Goal: Task Accomplishment & Management: Complete application form

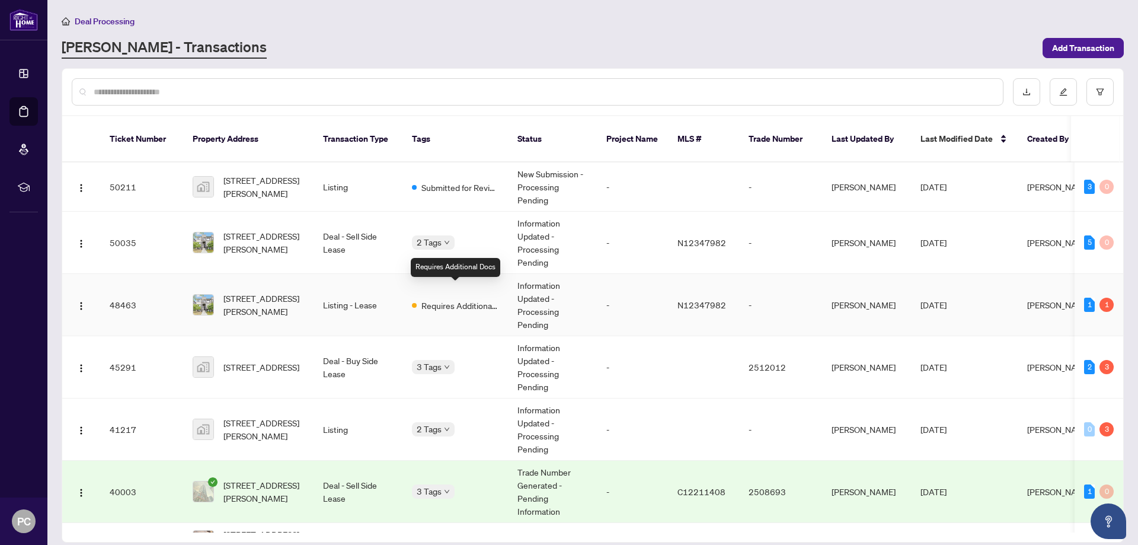
click at [469, 299] on span "Requires Additional Docs" at bounding box center [459, 305] width 77 height 13
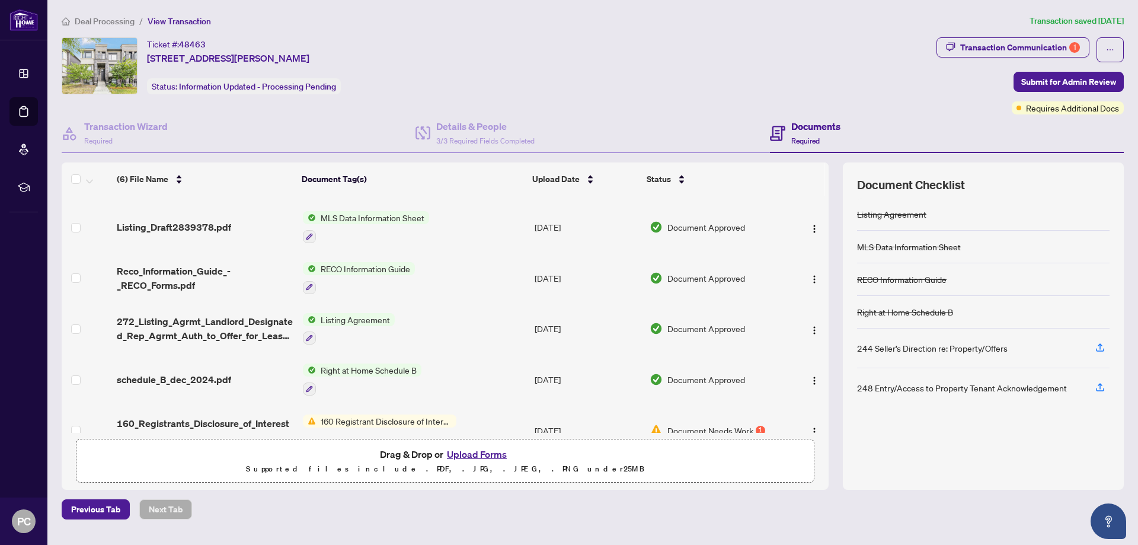
scroll to position [58, 0]
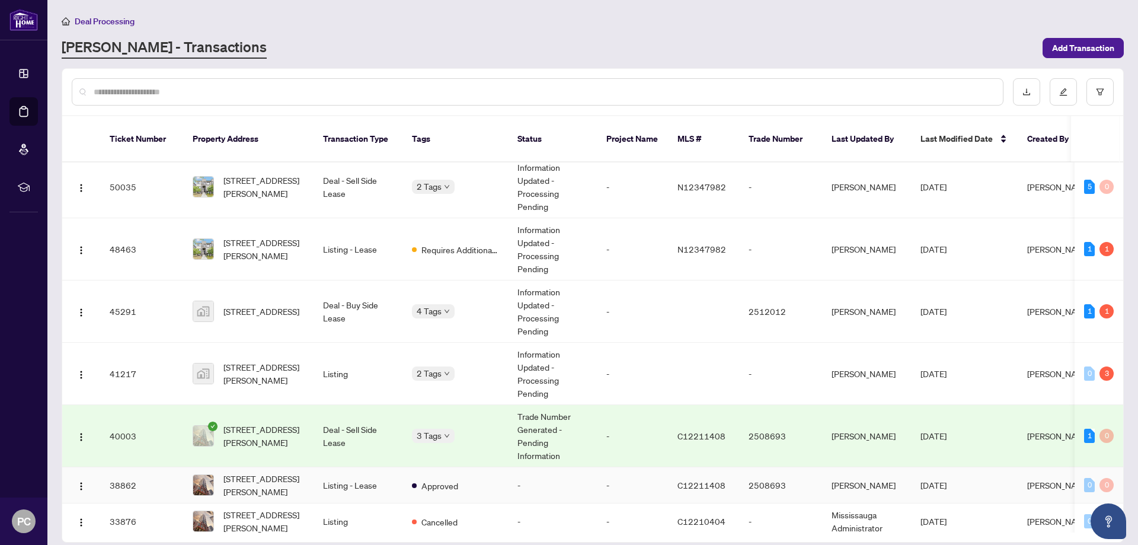
scroll to position [119, 0]
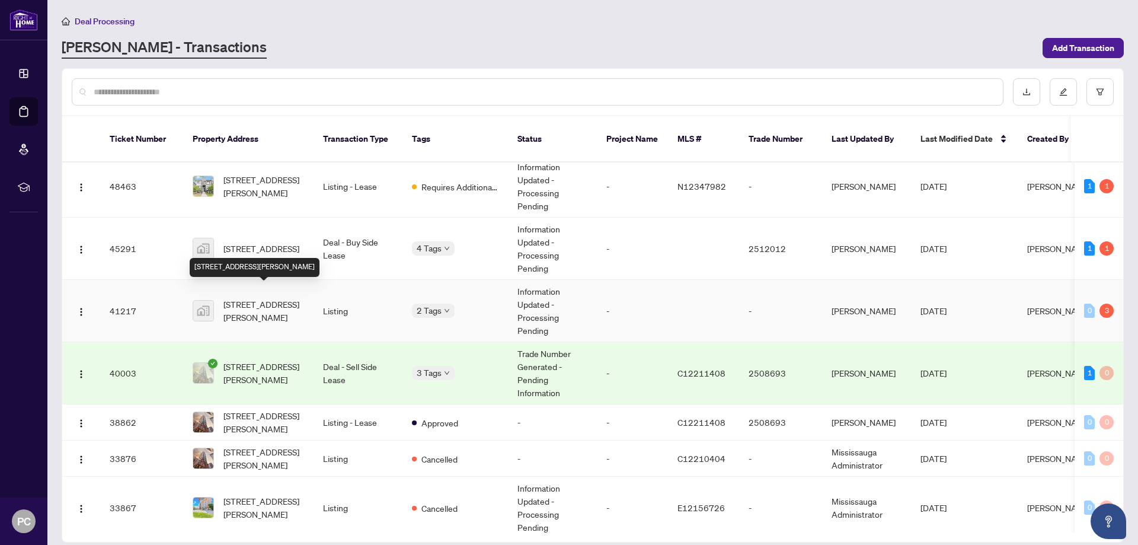
click at [278, 302] on span "[STREET_ADDRESS][PERSON_NAME]" at bounding box center [263, 311] width 81 height 26
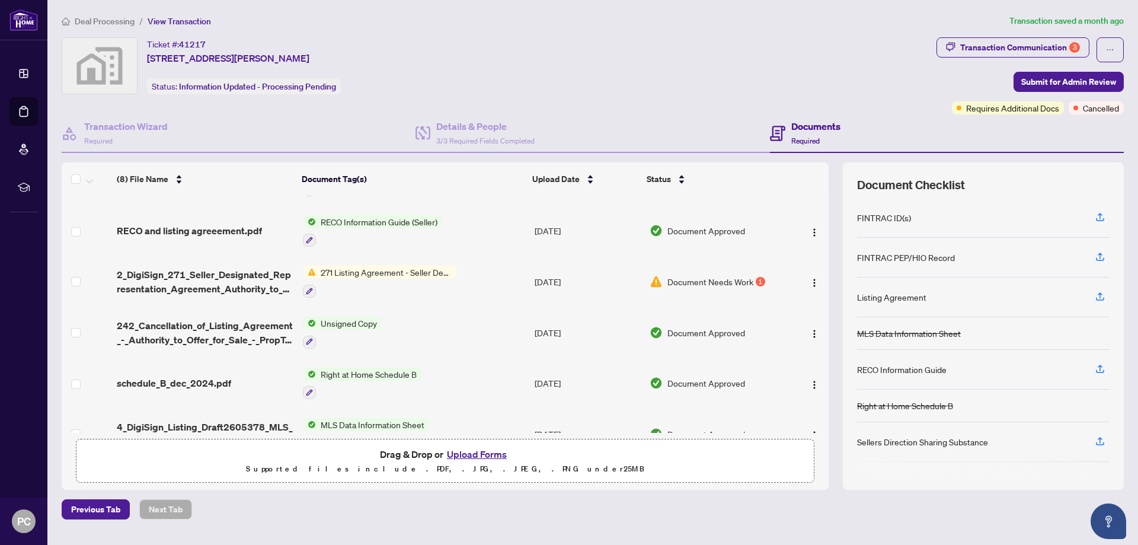
scroll to position [171, 0]
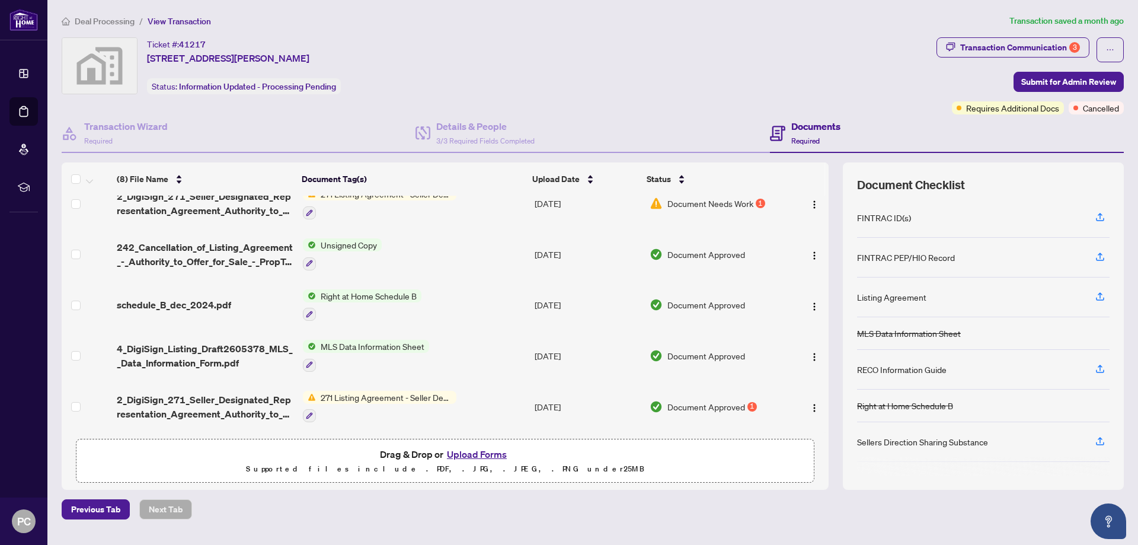
click at [479, 454] on button "Upload Forms" at bounding box center [476, 453] width 67 height 15
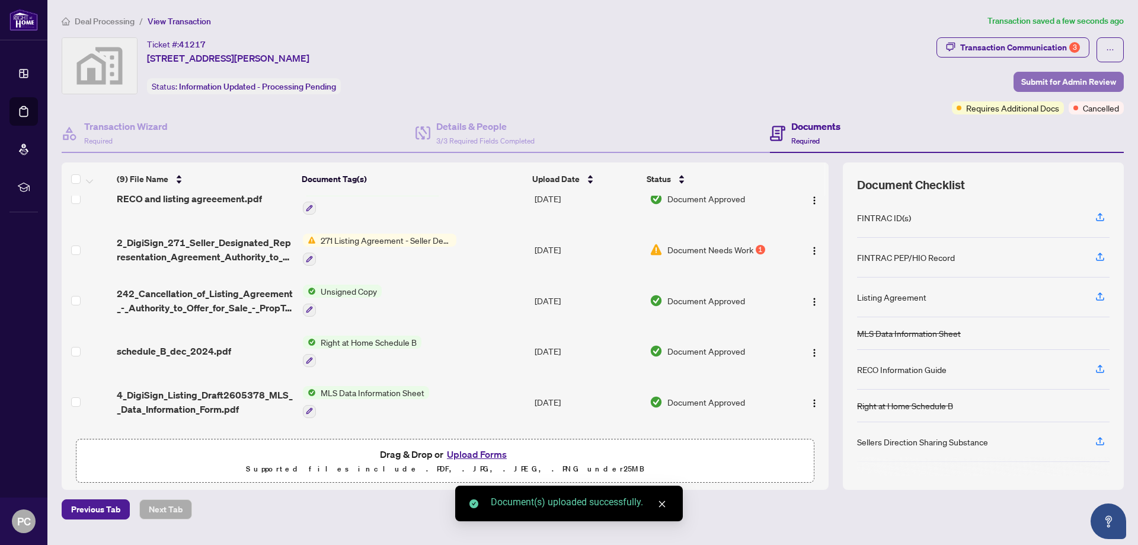
click at [1063, 87] on span "Submit for Admin Review" at bounding box center [1068, 81] width 95 height 19
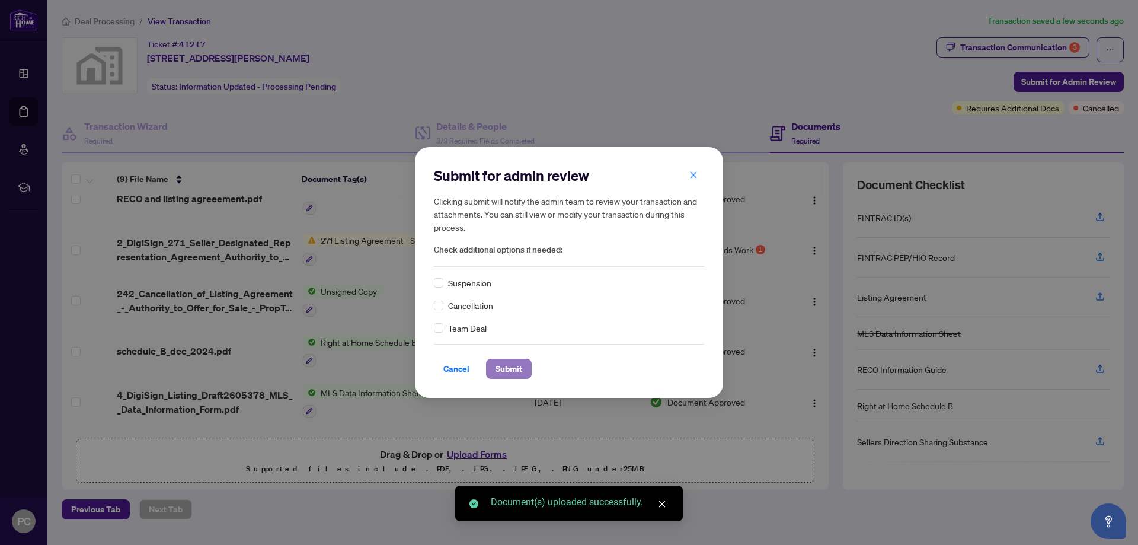
click at [520, 376] on span "Submit" at bounding box center [508, 368] width 27 height 19
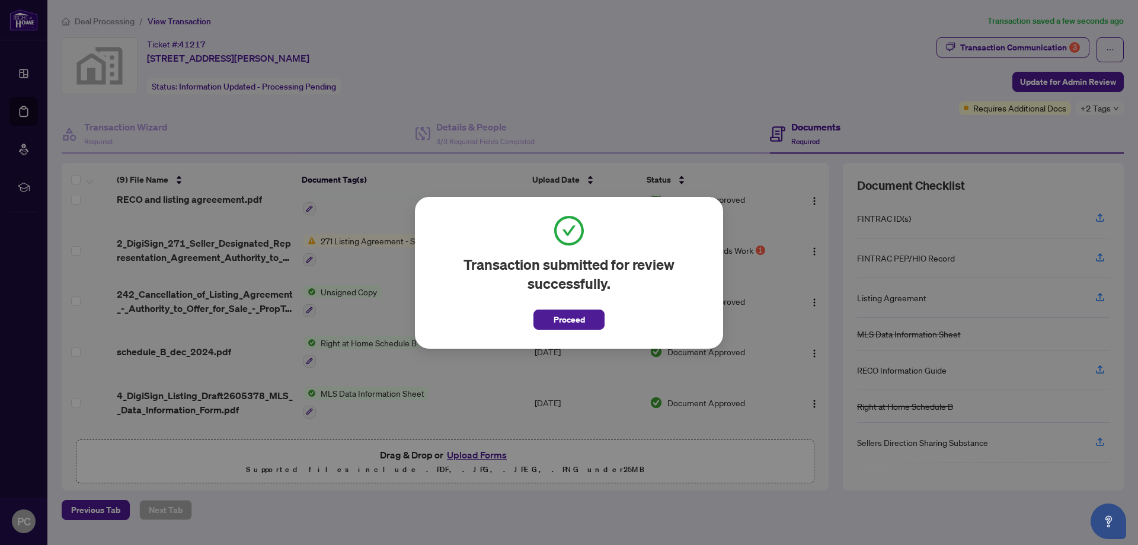
click at [591, 318] on button "Proceed" at bounding box center [568, 319] width 71 height 20
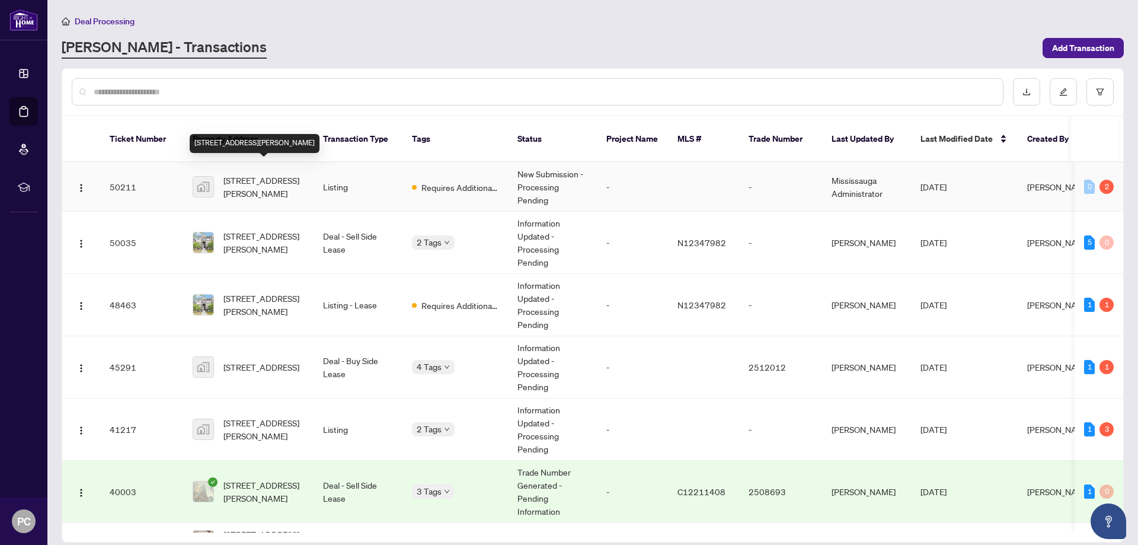
click at [303, 174] on span "[STREET_ADDRESS][PERSON_NAME]" at bounding box center [263, 187] width 81 height 26
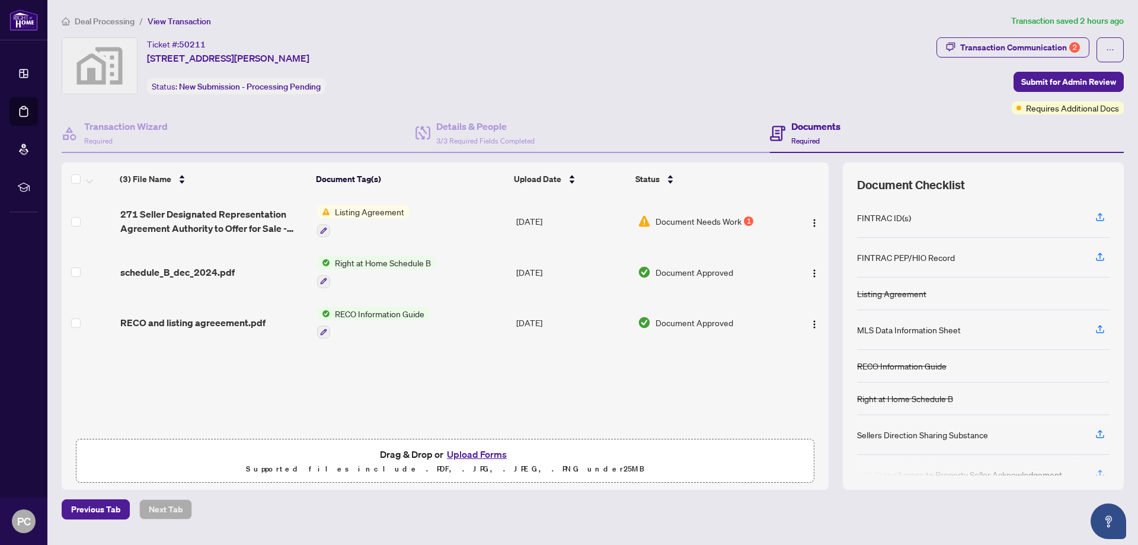
click at [470, 459] on button "Upload Forms" at bounding box center [476, 453] width 67 height 15
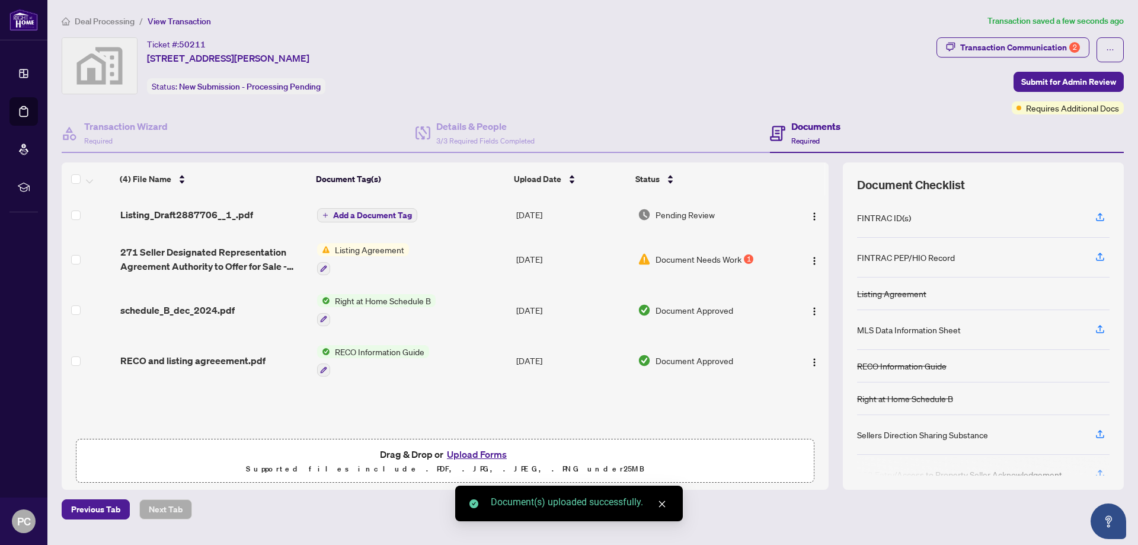
click at [377, 212] on span "Add a Document Tag" at bounding box center [372, 215] width 79 height 8
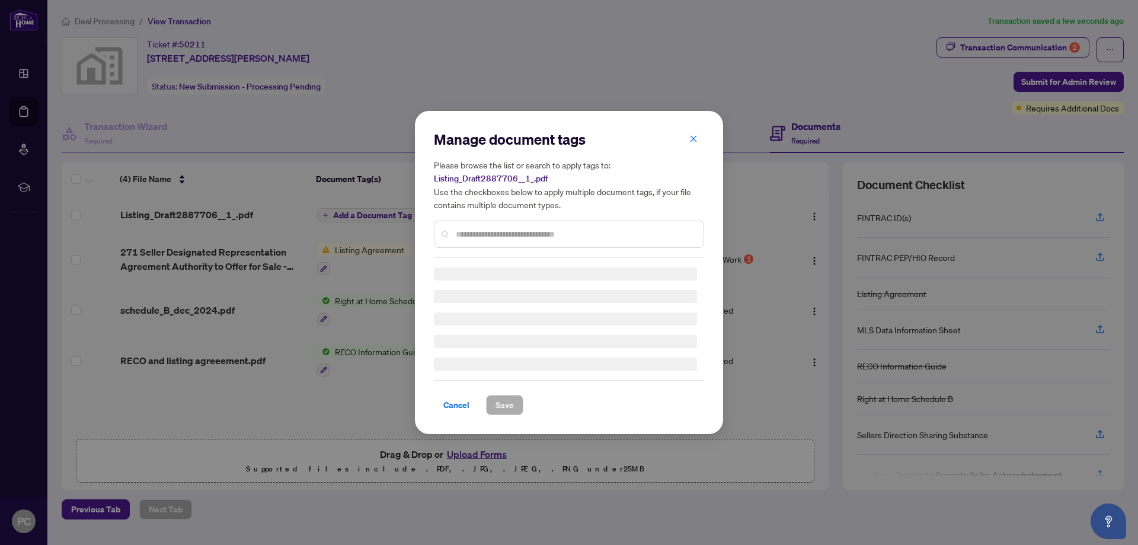
click at [529, 234] on input "text" at bounding box center [575, 234] width 238 height 13
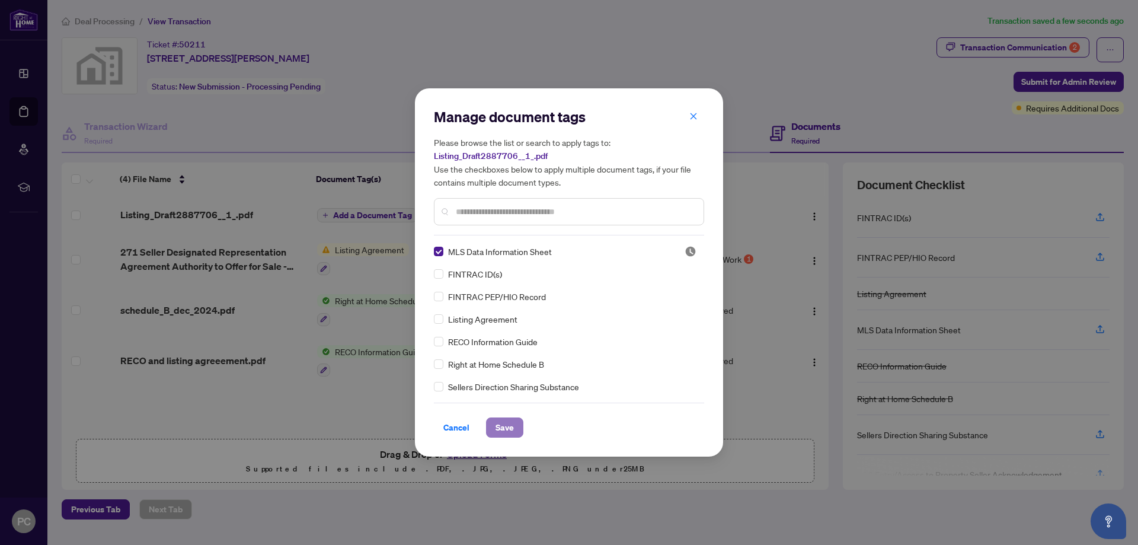
click at [504, 420] on span "Save" at bounding box center [504, 427] width 18 height 19
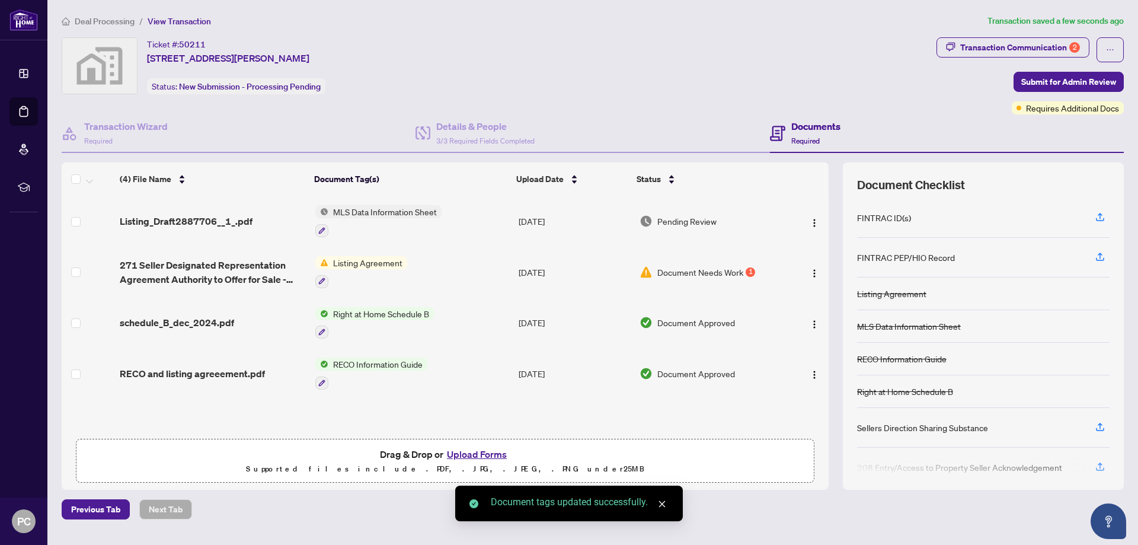
click at [653, 76] on div "Ticket #: 50211 [STREET_ADDRESS][PERSON_NAME] Status: New Submission - Processi…" at bounding box center [497, 65] width 870 height 57
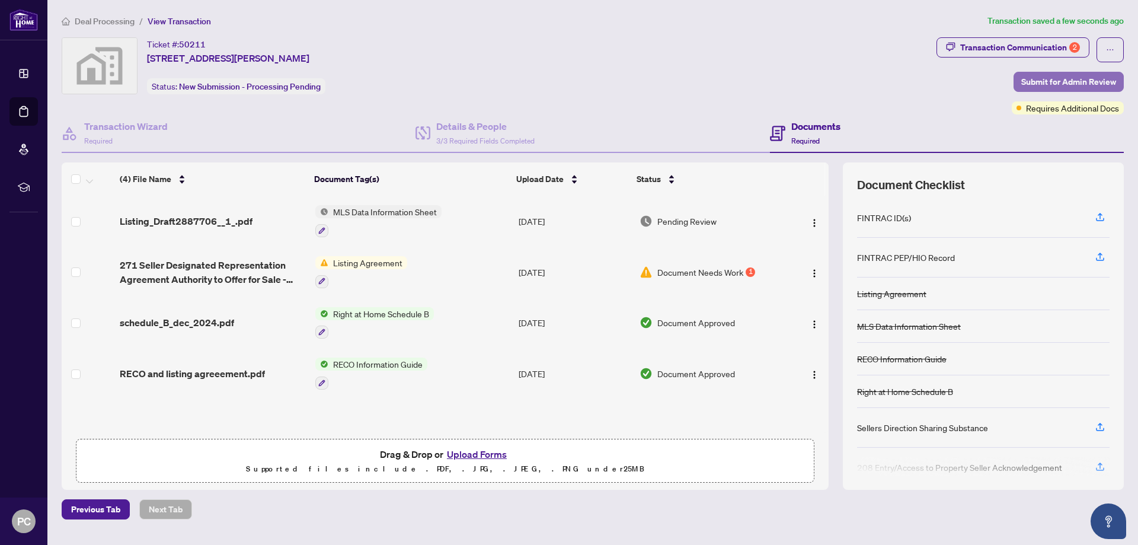
click at [1063, 84] on span "Submit for Admin Review" at bounding box center [1068, 81] width 95 height 19
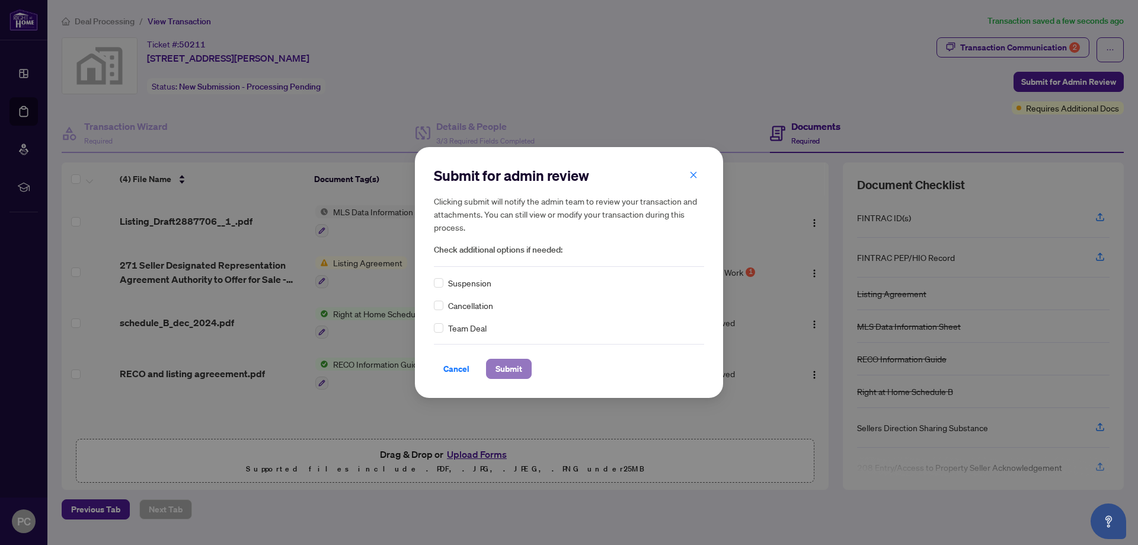
click at [504, 370] on span "Submit" at bounding box center [508, 368] width 27 height 19
